Goal: Find specific page/section: Find specific page/section

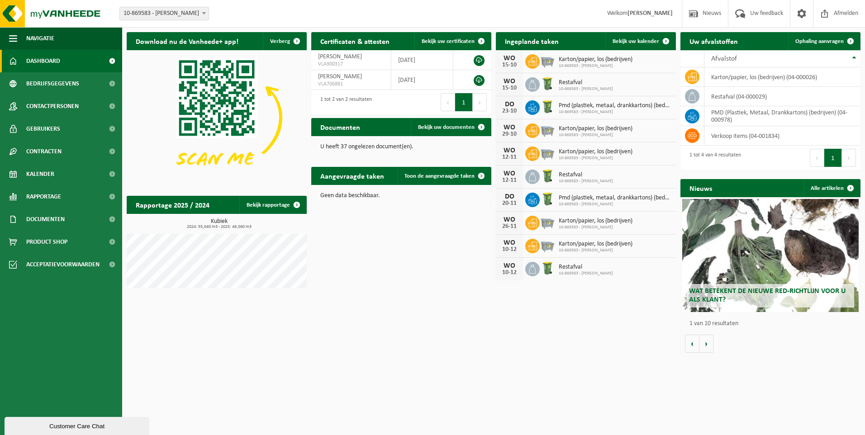
click at [342, 128] on h2 "Documenten" at bounding box center [340, 127] width 58 height 18
click at [444, 128] on span "Bekijk uw documenten" at bounding box center [446, 127] width 57 height 6
